Goal: Information Seeking & Learning: Learn about a topic

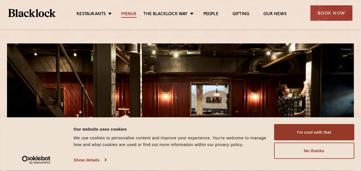
click at [127, 14] on link "Menus" at bounding box center [128, 14] width 15 height 6
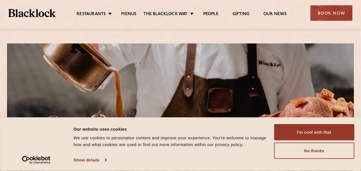
scroll to position [112, 0]
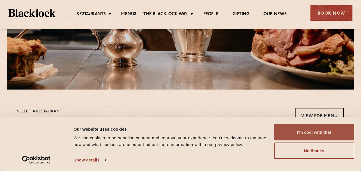
click at [310, 132] on button "I'm cool with that" at bounding box center [314, 132] width 80 height 16
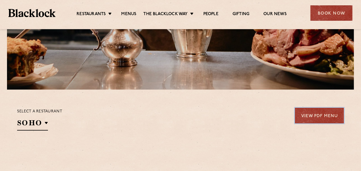
click at [315, 122] on link "View PDF Menu" at bounding box center [319, 115] width 49 height 15
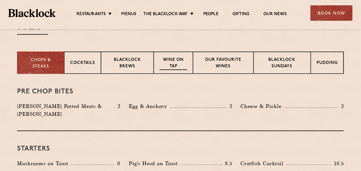
scroll to position [224, 0]
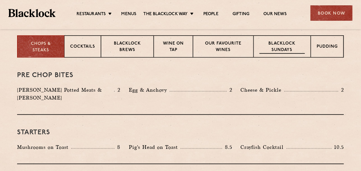
click at [286, 50] on p "Blacklock Sundays" at bounding box center [281, 47] width 45 height 13
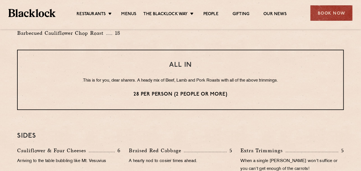
scroll to position [476, 0]
